Goal: Transaction & Acquisition: Purchase product/service

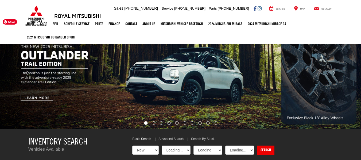
scroll to position [53, 0]
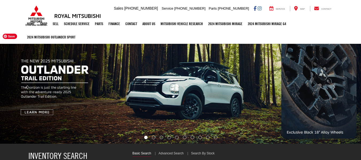
select select "Mitsubishi"
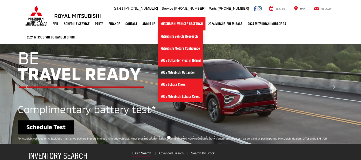
click at [174, 72] on link "2025 Mitsubishi Outlander" at bounding box center [180, 73] width 45 height 12
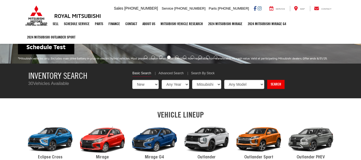
scroll to position [187, 0]
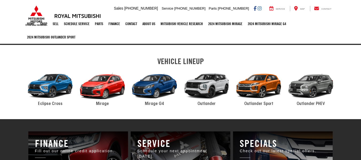
click at [206, 103] on span "Outlander" at bounding box center [206, 104] width 18 height 4
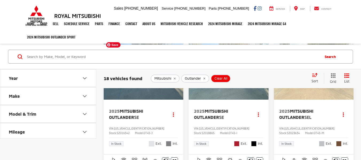
scroll to position [27, 0]
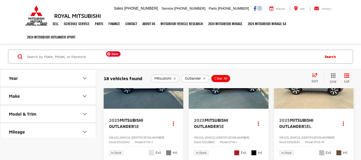
click at [147, 98] on img "2025 Mitsubishi Outlander SE 0" at bounding box center [143, 79] width 80 height 60
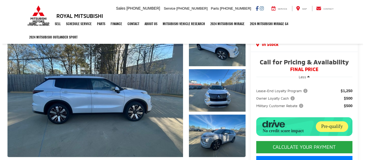
scroll to position [53, 0]
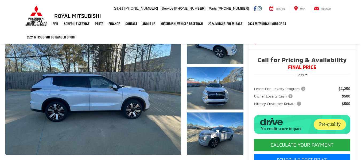
click at [200, 119] on link "Expand Photo 3" at bounding box center [215, 133] width 57 height 42
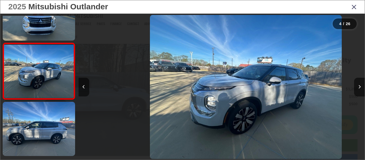
scroll to position [0, 859]
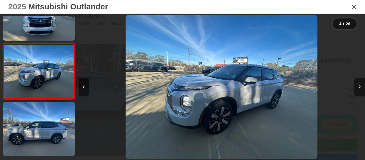
click at [357, 87] on button "Next image" at bounding box center [359, 87] width 11 height 19
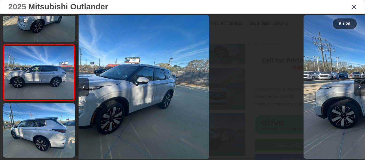
scroll to position [199, 0]
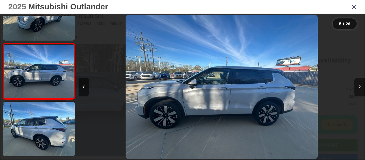
click at [358, 87] on button "Next image" at bounding box center [359, 87] width 11 height 19
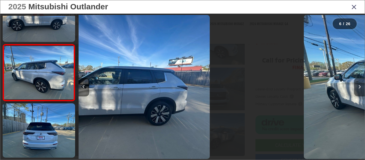
scroll to position [255, 0]
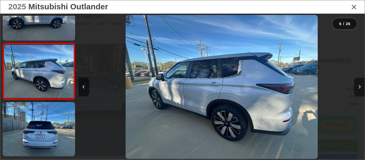
click at [358, 87] on button "Next image" at bounding box center [359, 87] width 11 height 19
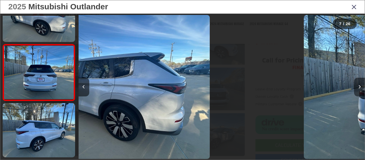
scroll to position [312, 0]
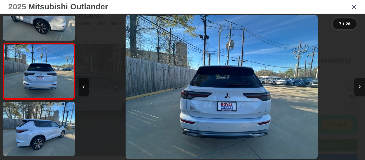
click at [358, 87] on button "Next image" at bounding box center [359, 87] width 11 height 19
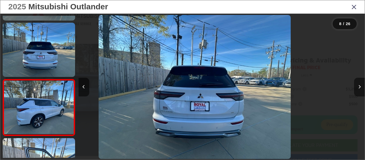
scroll to position [0, 0]
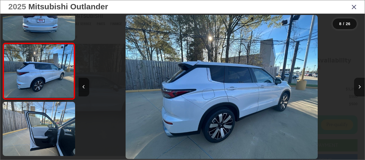
click at [358, 87] on button "Next image" at bounding box center [359, 87] width 11 height 19
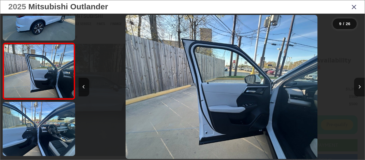
click at [358, 87] on button "Next image" at bounding box center [359, 87] width 11 height 19
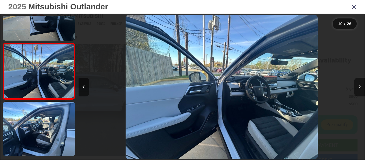
click at [358, 87] on button "Next image" at bounding box center [359, 87] width 11 height 19
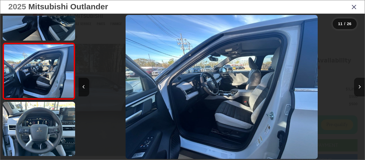
click at [358, 87] on button "Next image" at bounding box center [359, 87] width 11 height 19
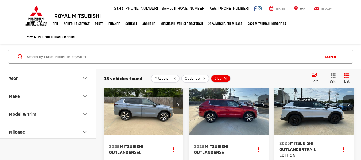
scroll to position [267, 0]
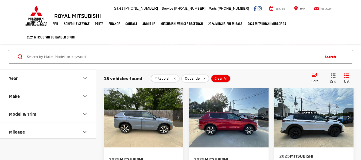
click at [83, 76] on icon "Year" at bounding box center [84, 78] width 6 height 6
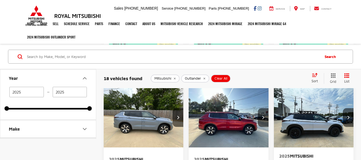
click at [33, 91] on input "2025" at bounding box center [26, 92] width 34 height 10
type input "2024"
click at [68, 91] on input "2025" at bounding box center [70, 92] width 34 height 10
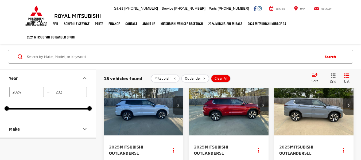
type input "2025"
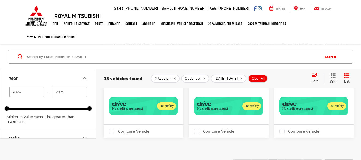
scroll to position [995, 0]
